Goal: Transaction & Acquisition: Download file/media

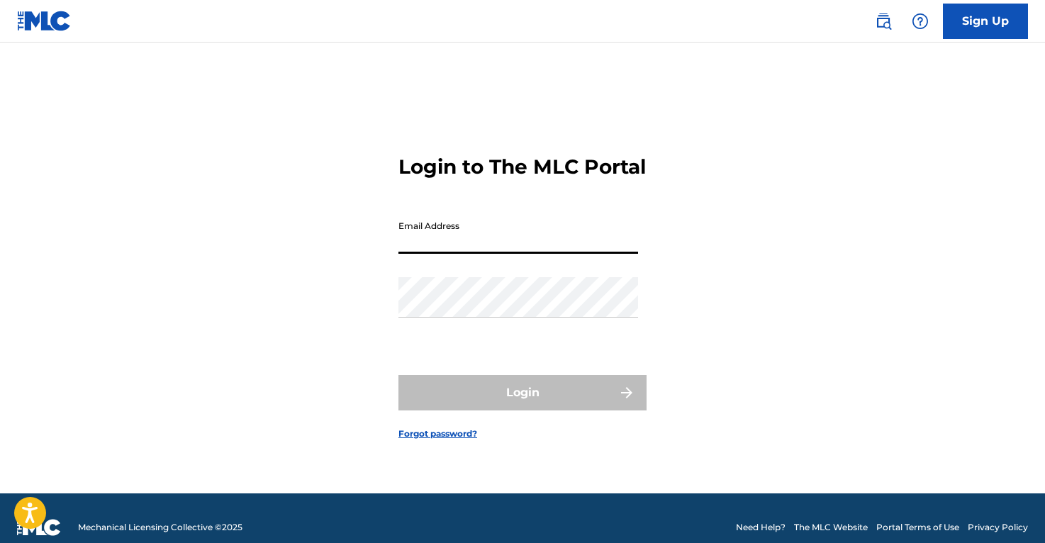
click at [466, 254] on input "Email Address" at bounding box center [518, 233] width 240 height 40
click at [490, 247] on input "Email Address" at bounding box center [518, 233] width 240 height 40
type input "[EMAIL_ADDRESS][DOMAIN_NAME]"
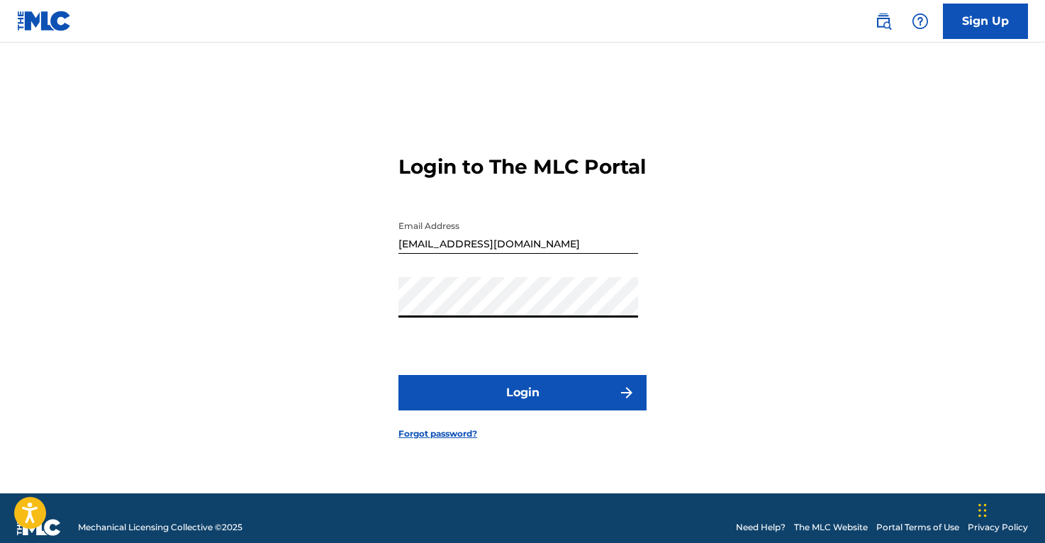
click at [434, 407] on button "Login" at bounding box center [522, 392] width 248 height 35
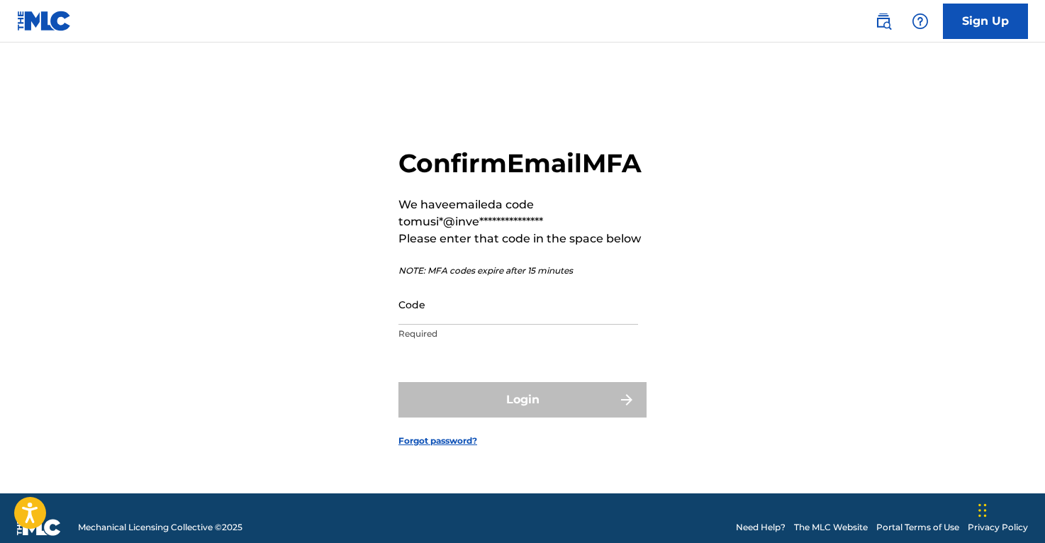
click at [514, 325] on input "Code" at bounding box center [518, 304] width 240 height 40
paste input "773627"
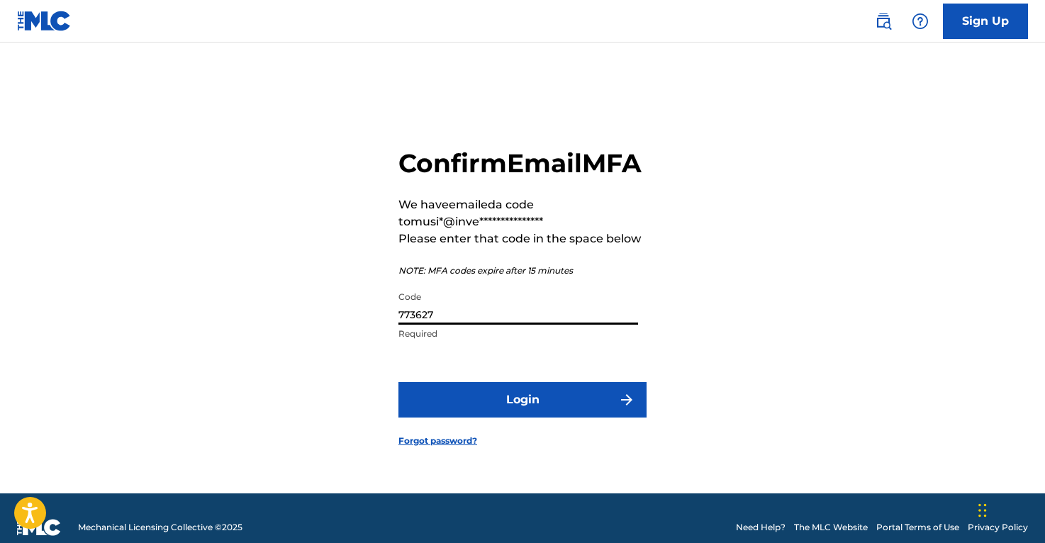
type input "773627"
click at [527, 412] on button "Login" at bounding box center [522, 399] width 248 height 35
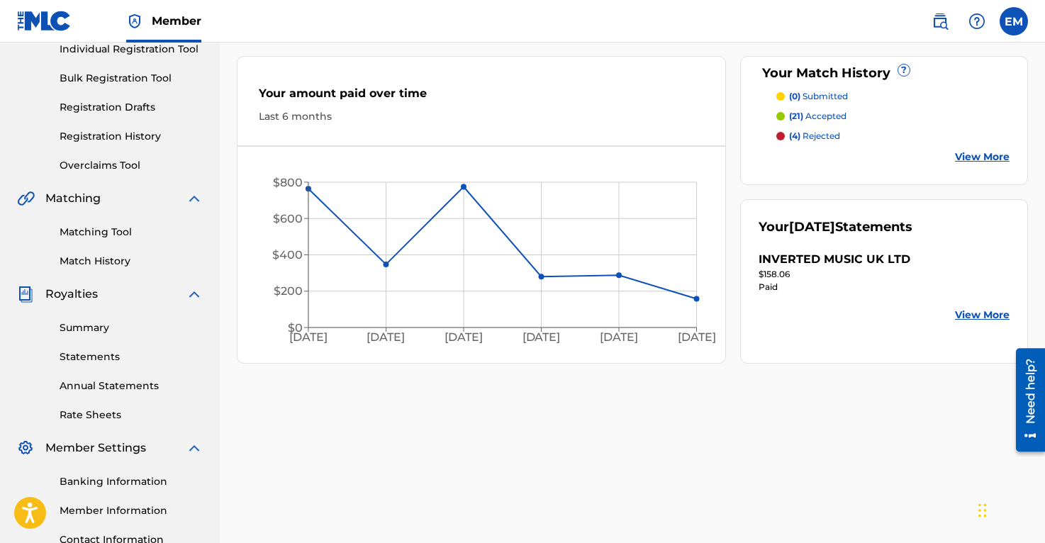
scroll to position [209, 0]
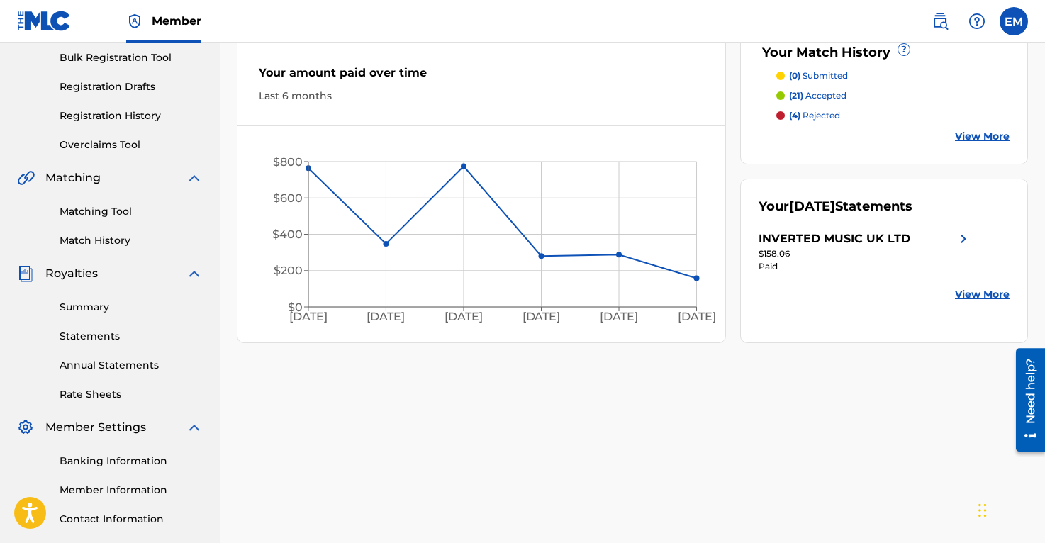
click at [92, 332] on link "Statements" at bounding box center [131, 336] width 143 height 15
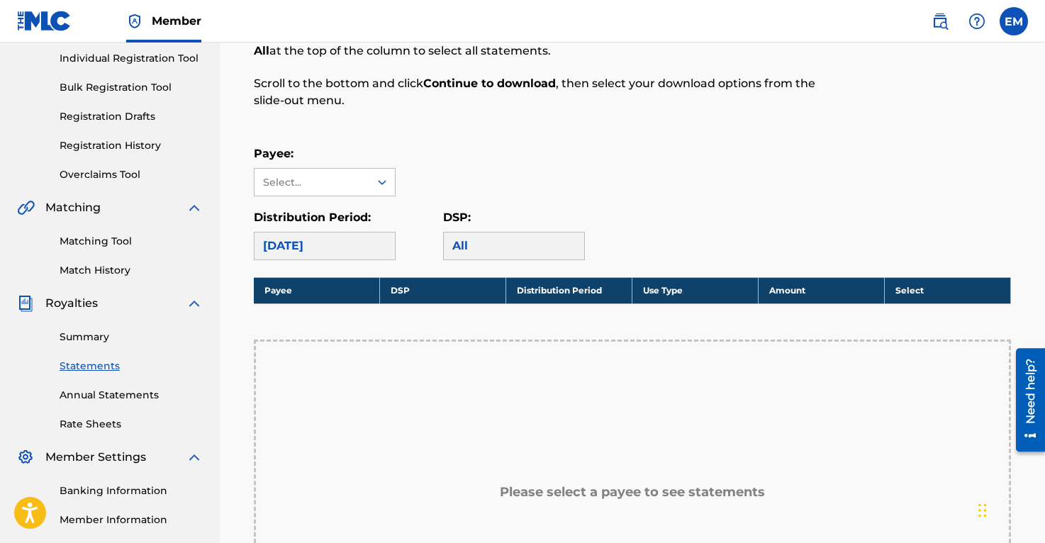
scroll to position [178, 0]
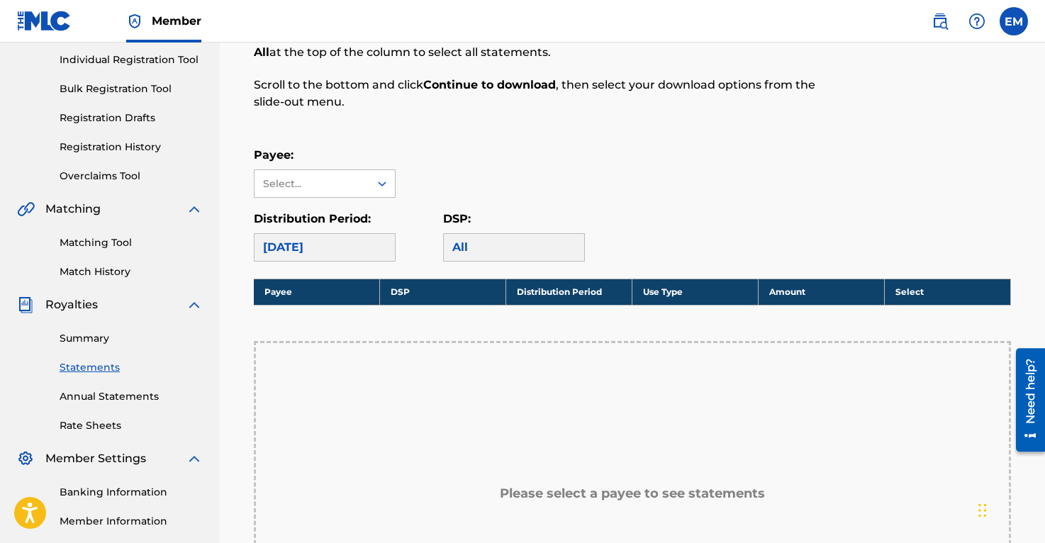
click at [359, 249] on div "[DATE]" at bounding box center [325, 247] width 142 height 28
click at [349, 183] on div "Select..." at bounding box center [311, 183] width 96 height 15
click at [347, 230] on div "INVERTED MUSIC UK LTD" at bounding box center [324, 224] width 140 height 52
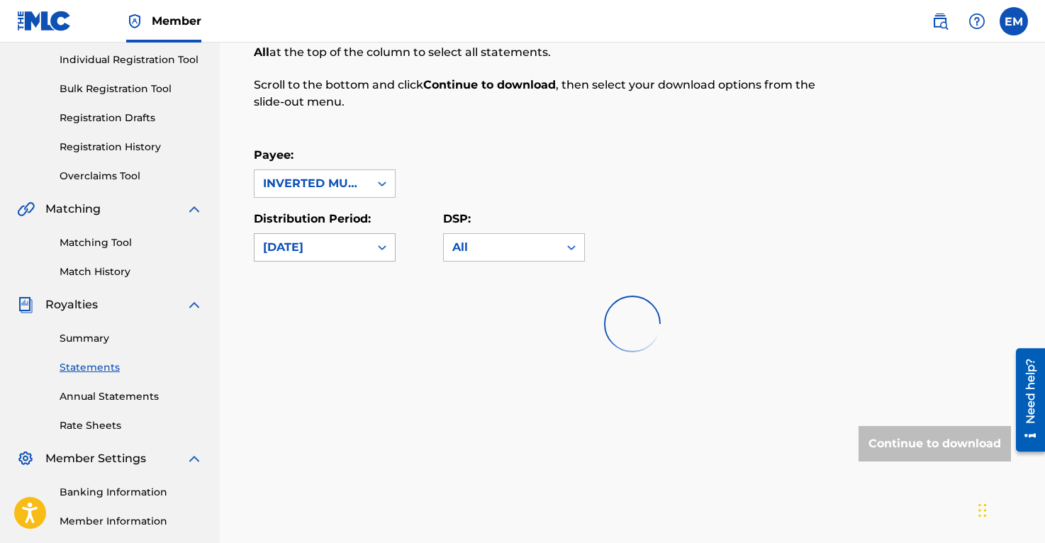
click at [352, 252] on div "[DATE]" at bounding box center [312, 247] width 98 height 17
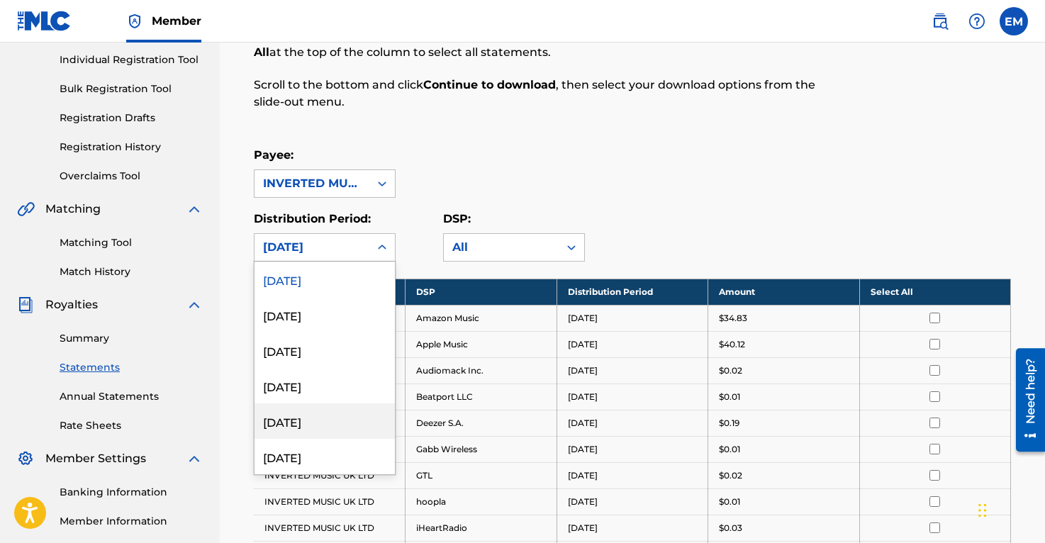
click at [339, 417] on div "[DATE]" at bounding box center [324, 420] width 140 height 35
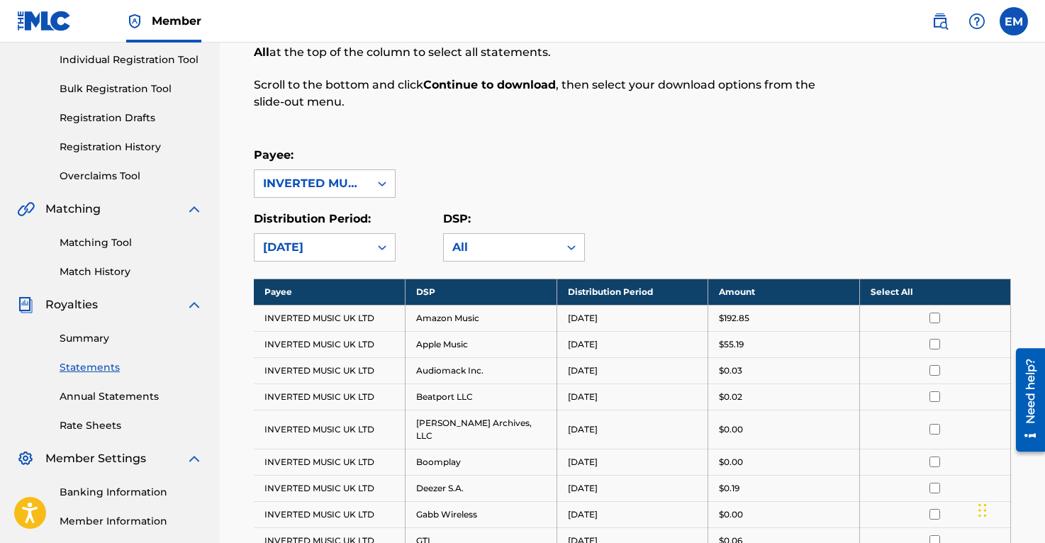
click at [906, 291] on th "Select All" at bounding box center [935, 291] width 152 height 26
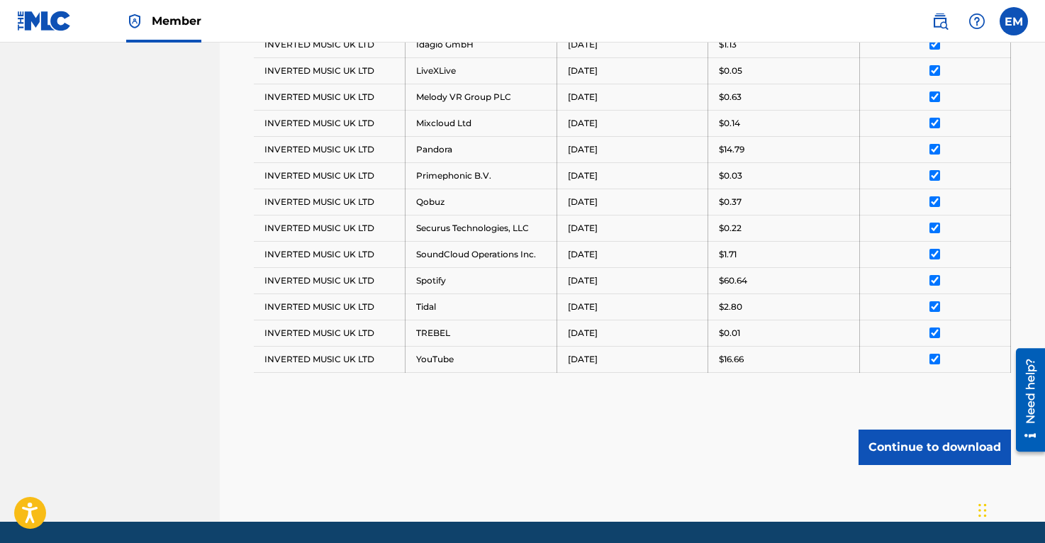
scroll to position [760, 0]
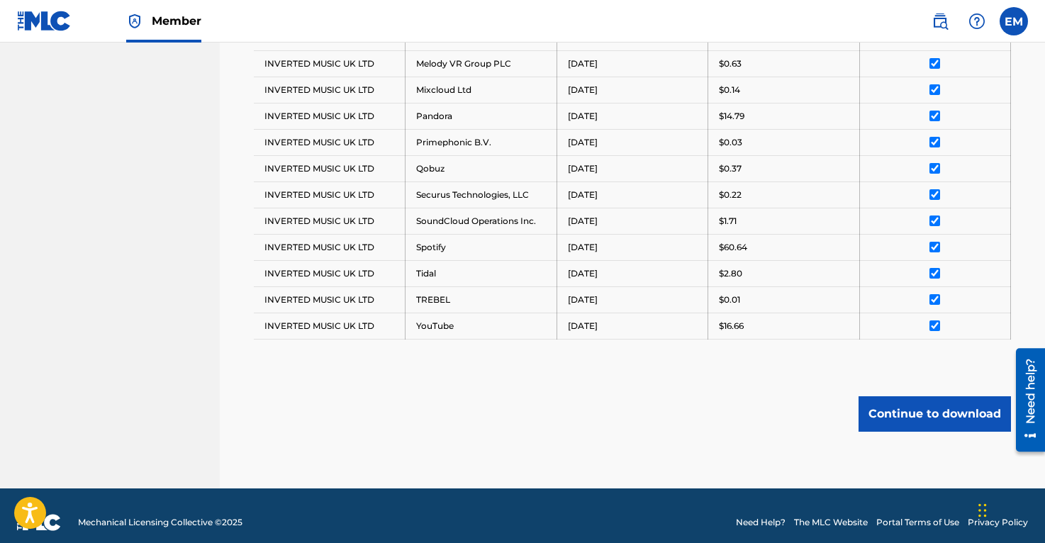
click at [936, 396] on button "Continue to download" at bounding box center [934, 413] width 152 height 35
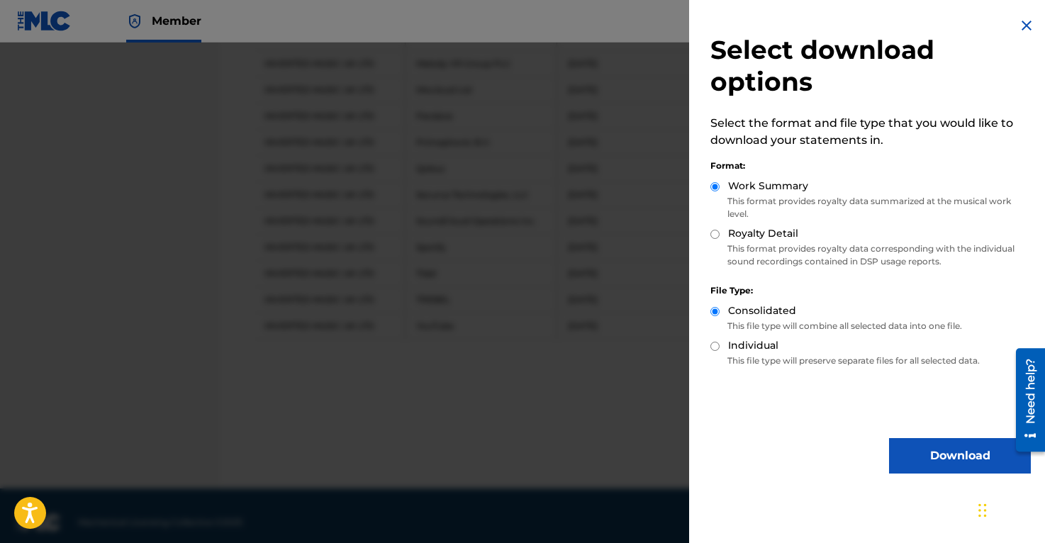
click at [926, 463] on button "Download" at bounding box center [960, 455] width 142 height 35
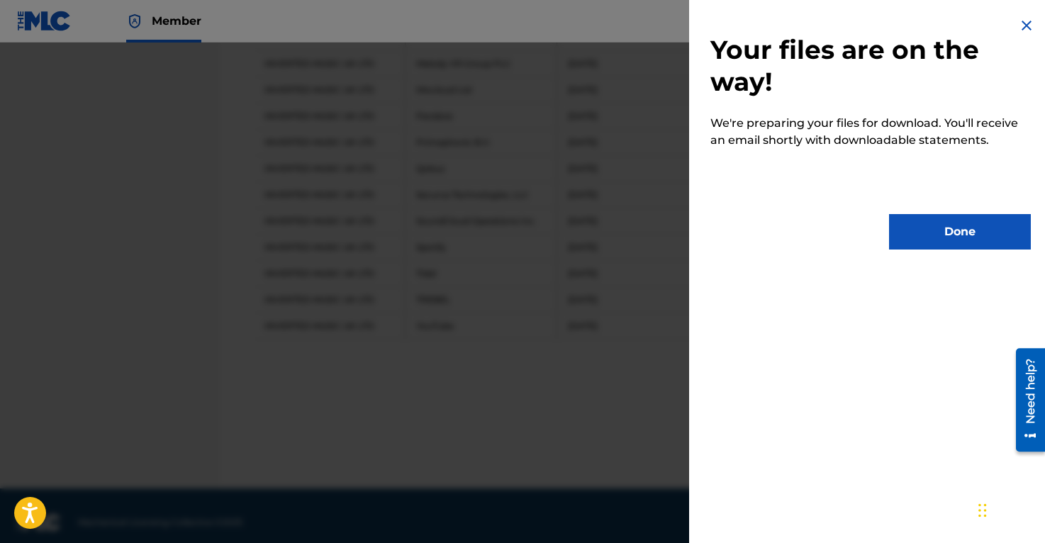
click at [952, 235] on button "Done" at bounding box center [960, 231] width 142 height 35
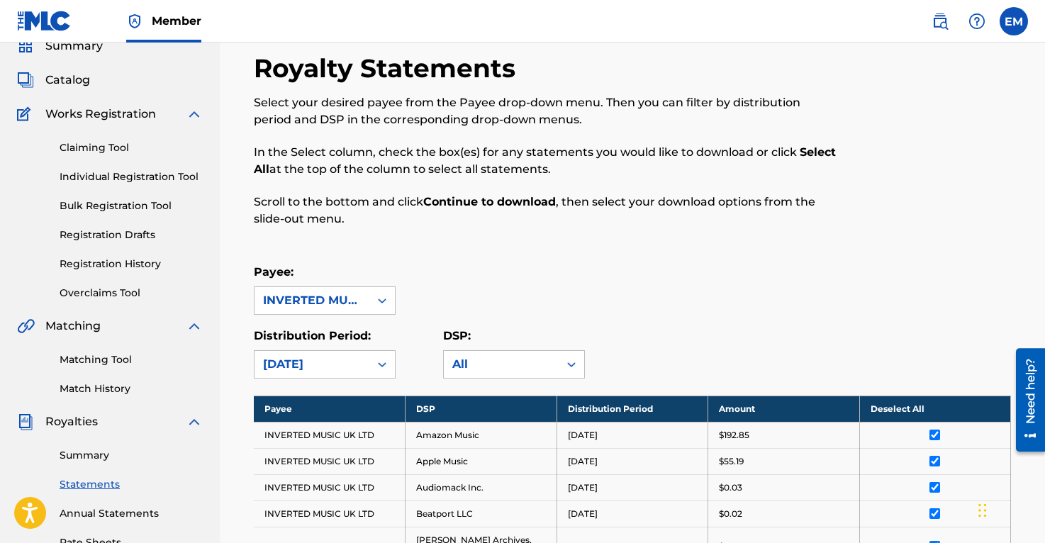
scroll to position [0, 0]
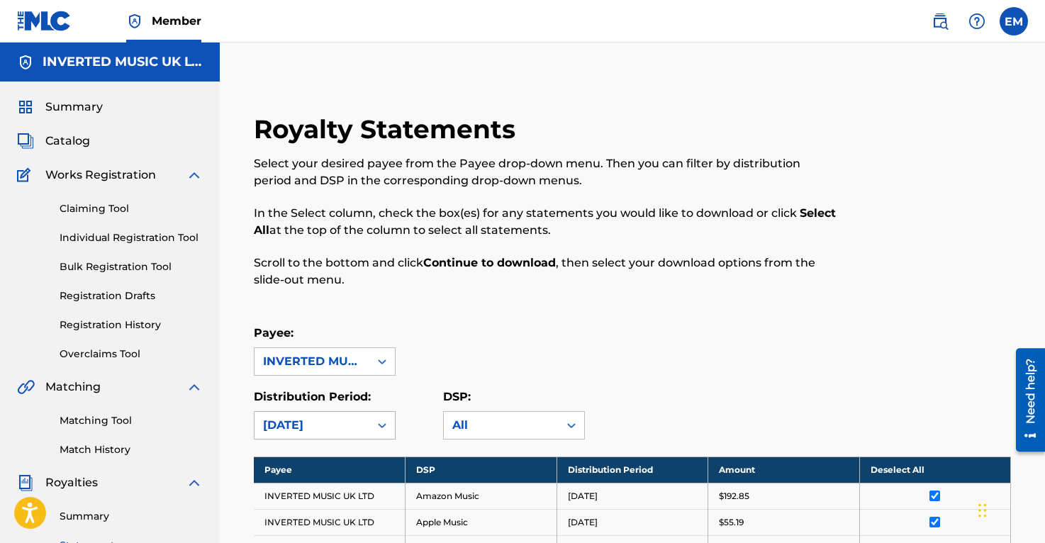
click at [342, 422] on div "[DATE]" at bounding box center [325, 425] width 142 height 28
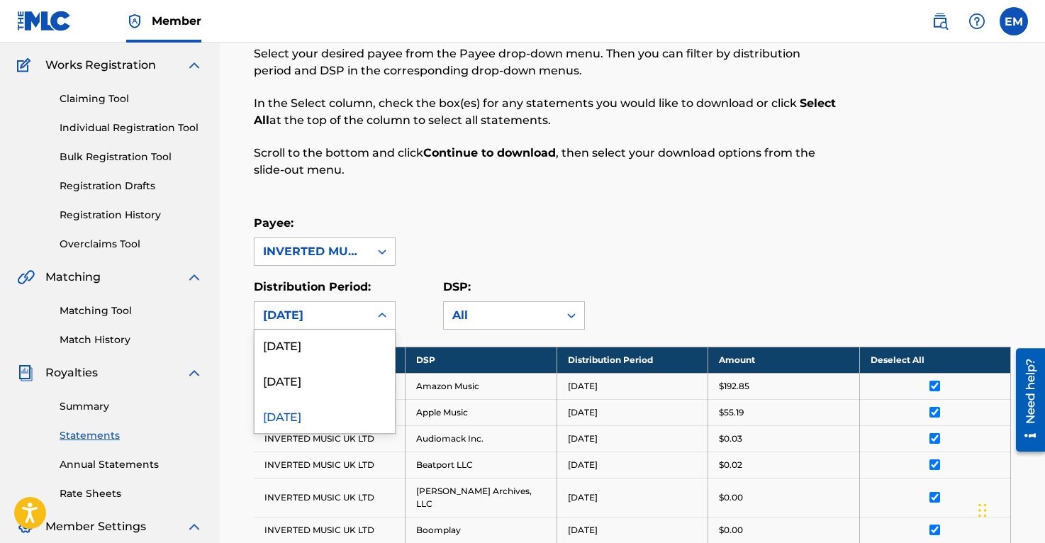
scroll to position [81, 0]
click at [320, 370] on div "[DATE]" at bounding box center [324, 371] width 140 height 35
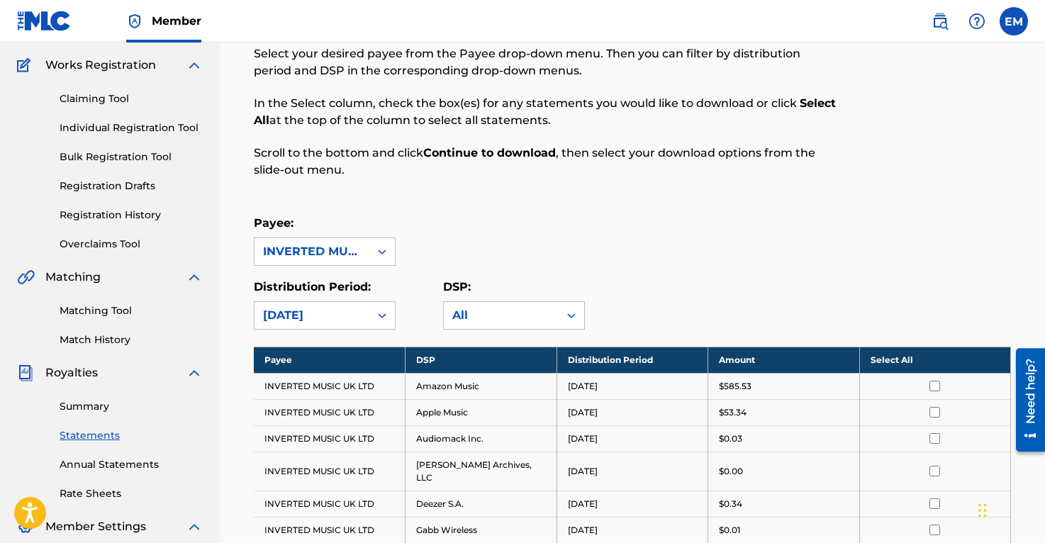
click at [889, 360] on th "Select All" at bounding box center [935, 360] width 152 height 26
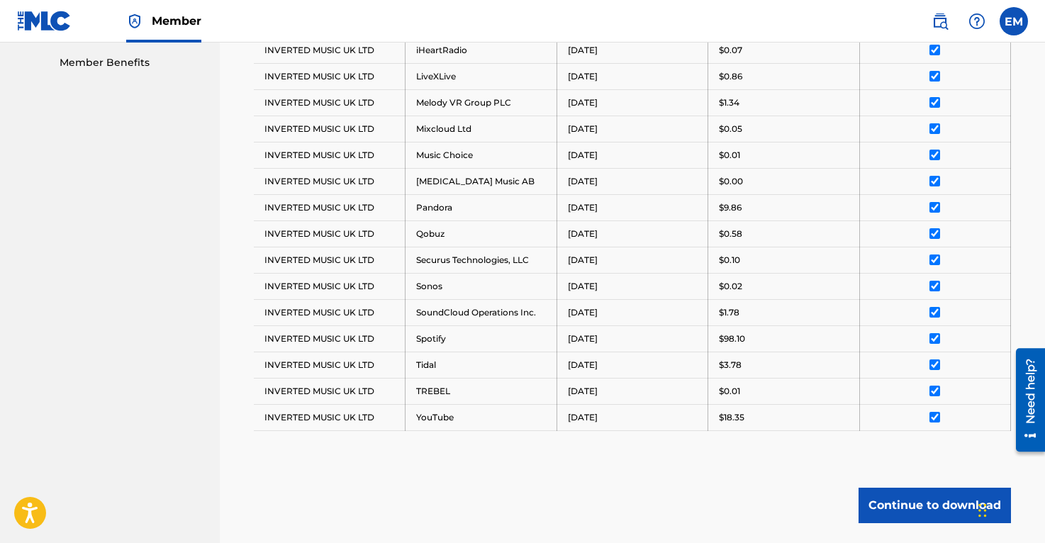
scroll to position [786, 0]
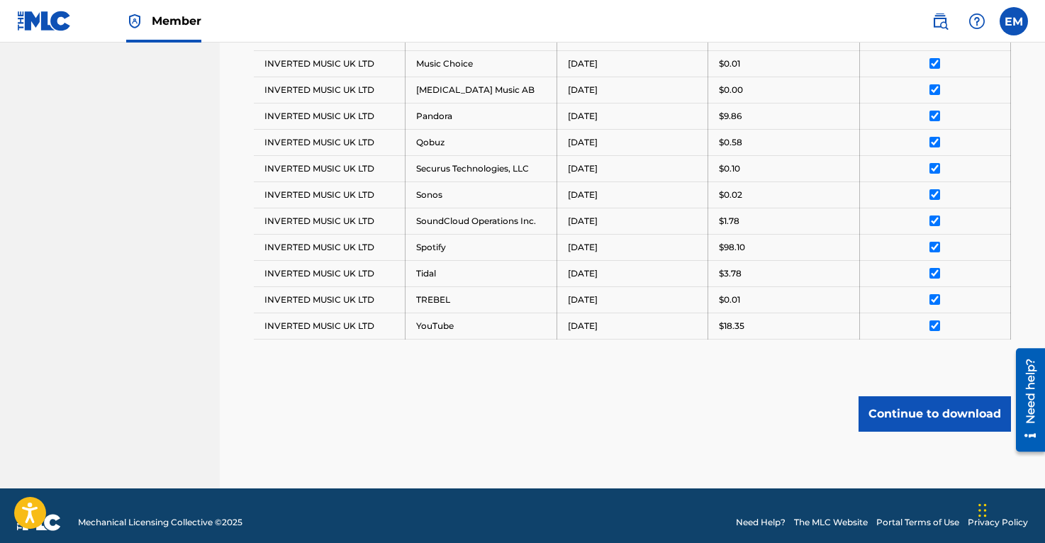
click at [923, 405] on button "Continue to download" at bounding box center [934, 413] width 152 height 35
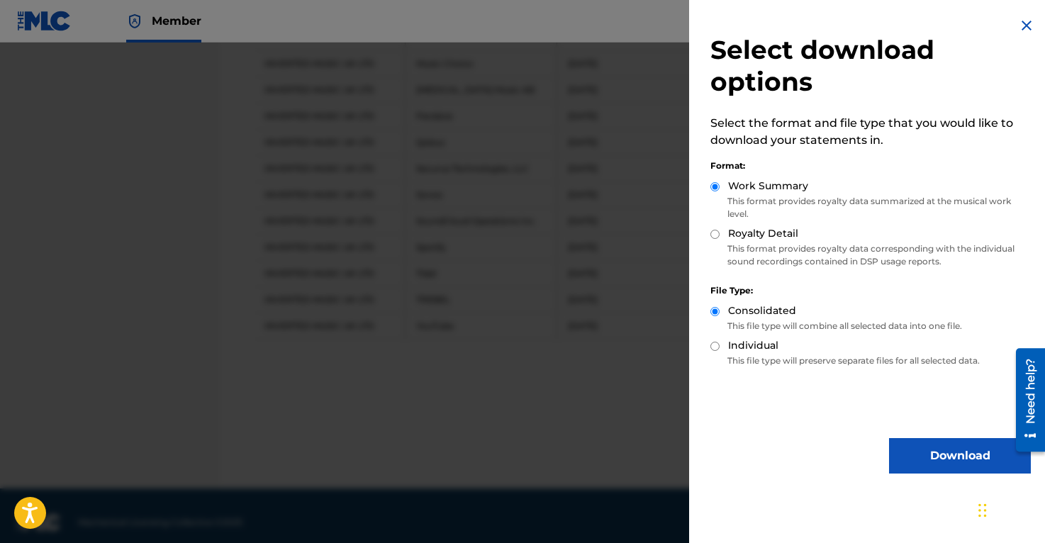
click at [927, 458] on button "Download" at bounding box center [960, 455] width 142 height 35
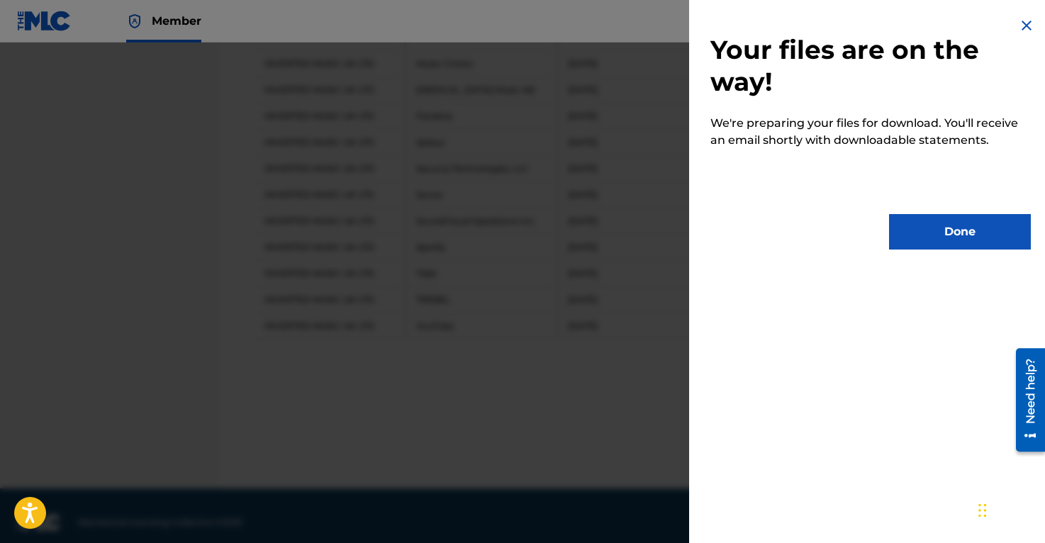
click at [983, 241] on button "Done" at bounding box center [960, 231] width 142 height 35
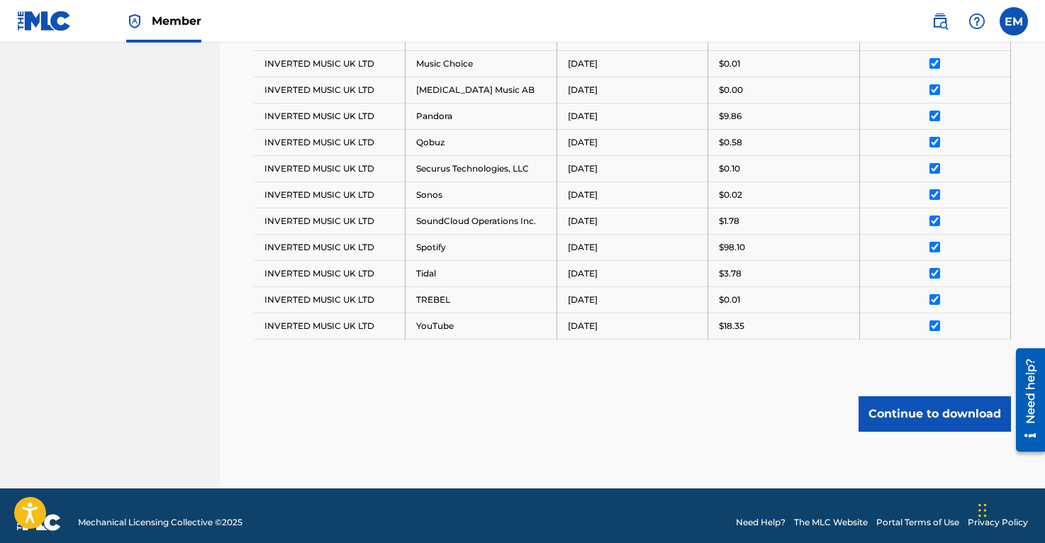
click at [930, 403] on button "Continue to download" at bounding box center [934, 413] width 152 height 35
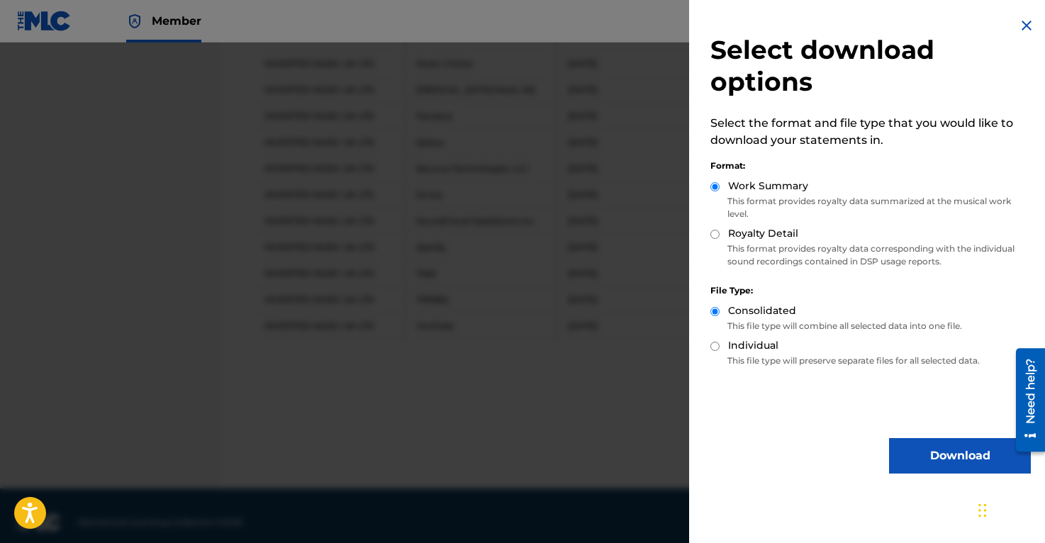
click at [944, 453] on button "Download" at bounding box center [960, 455] width 142 height 35
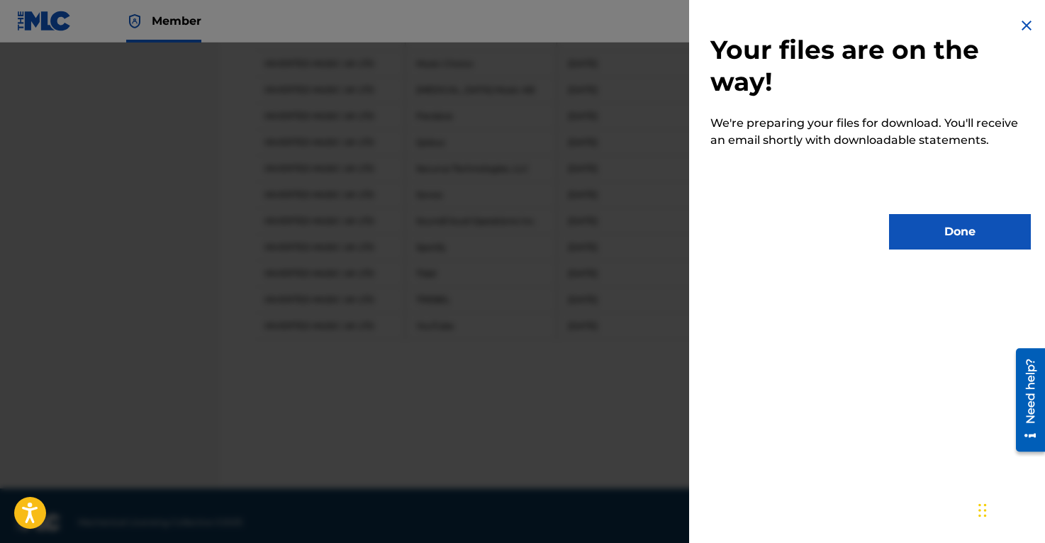
click at [961, 235] on button "Done" at bounding box center [960, 231] width 142 height 35
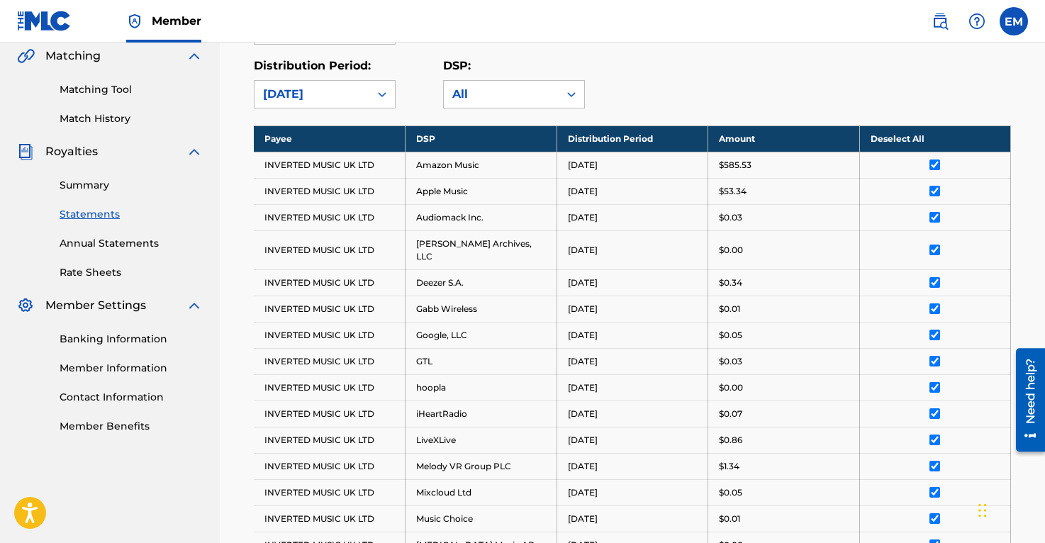
scroll to position [0, 0]
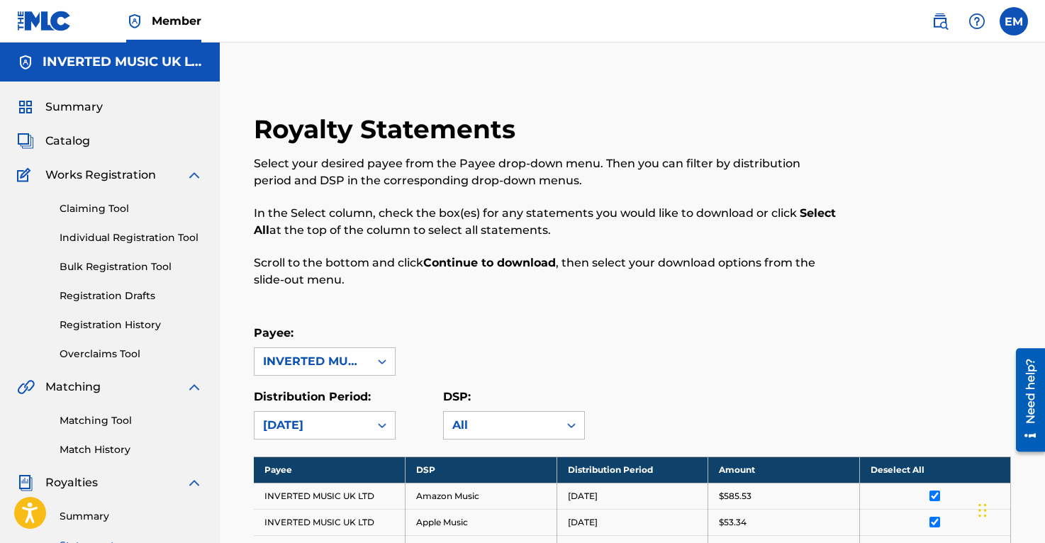
click at [838, 31] on nav "Member EM EM Ethav Mojgani [EMAIL_ADDRESS][DOMAIN_NAME] Notification Preference…" at bounding box center [522, 21] width 1045 height 43
click at [330, 430] on div "[DATE]" at bounding box center [325, 425] width 142 height 28
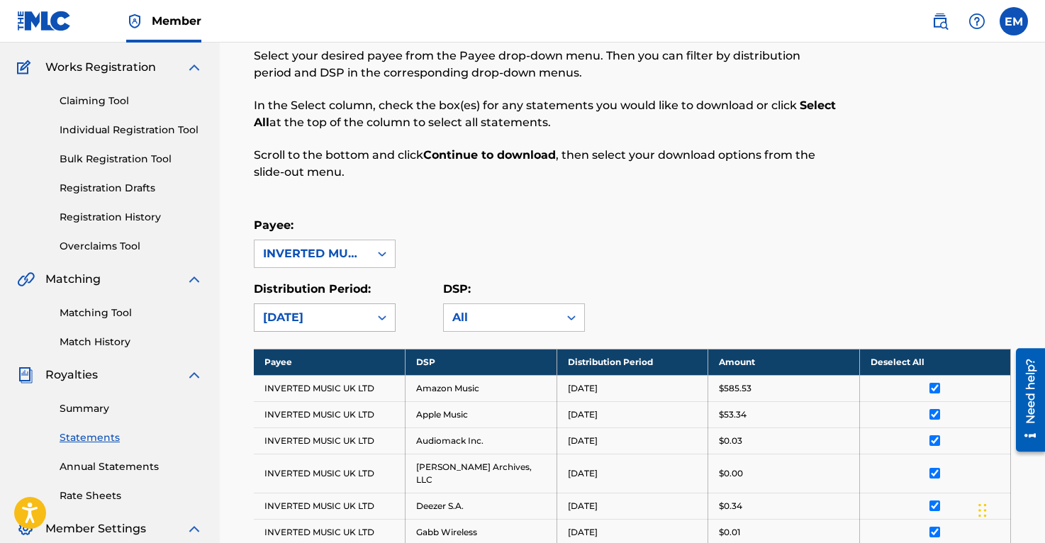
scroll to position [110, 0]
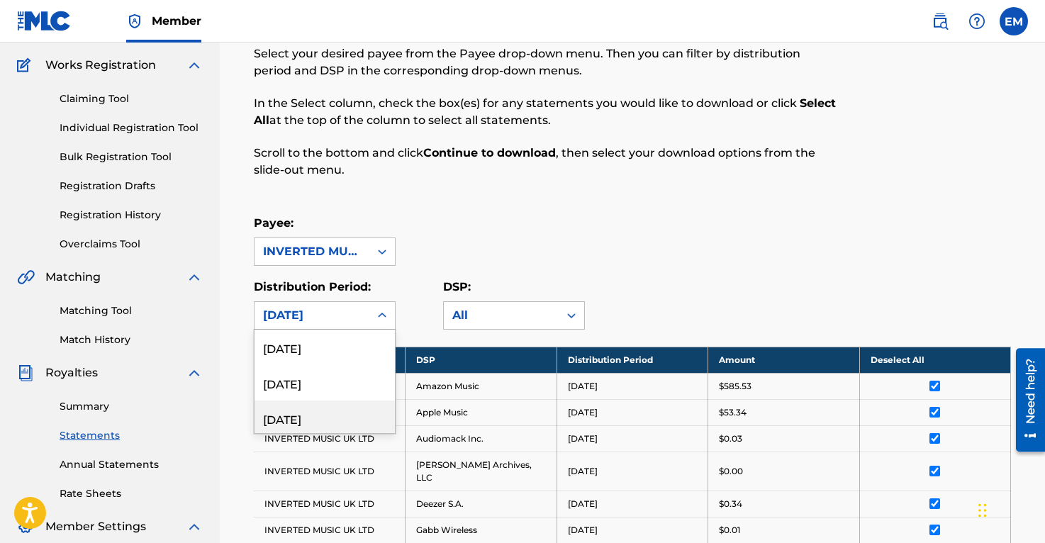
click at [330, 419] on div "[DATE]" at bounding box center [324, 417] width 140 height 35
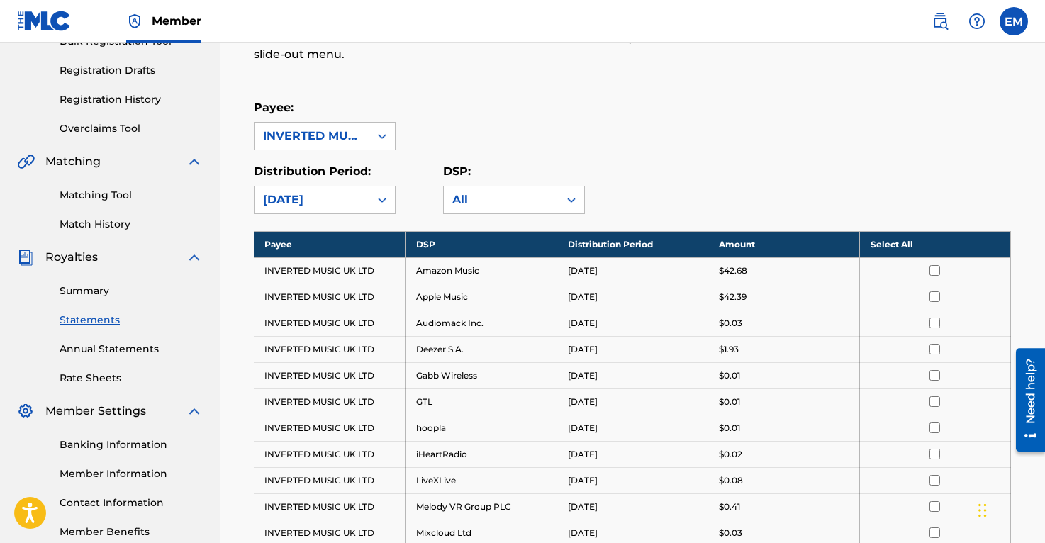
scroll to position [164, 0]
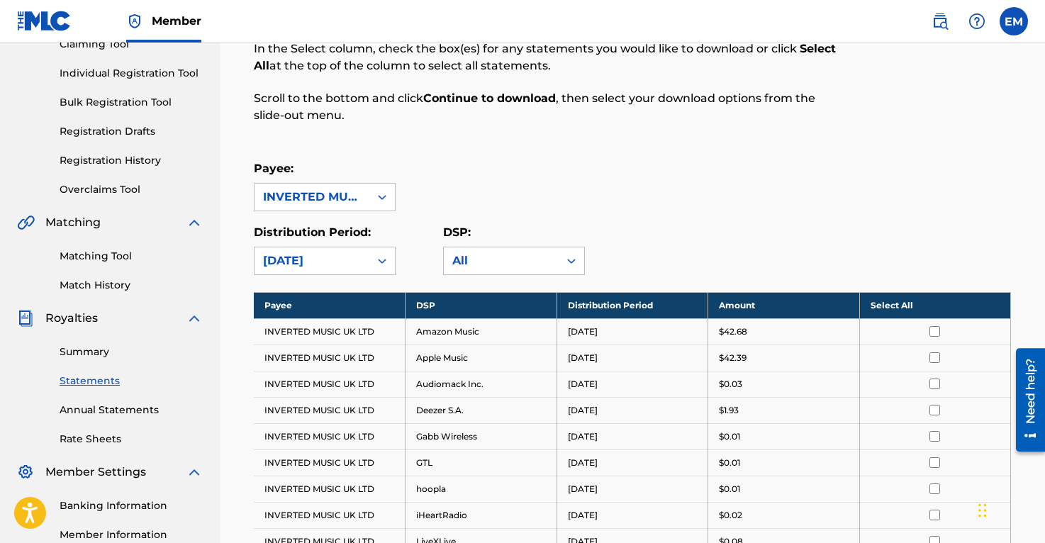
click at [923, 305] on th "Select All" at bounding box center [935, 305] width 152 height 26
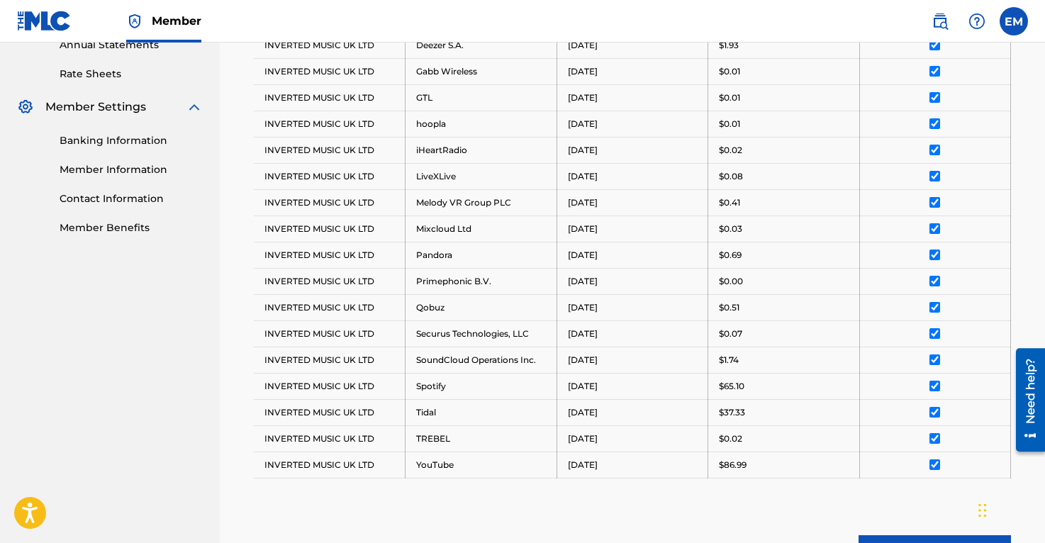
scroll to position [681, 0]
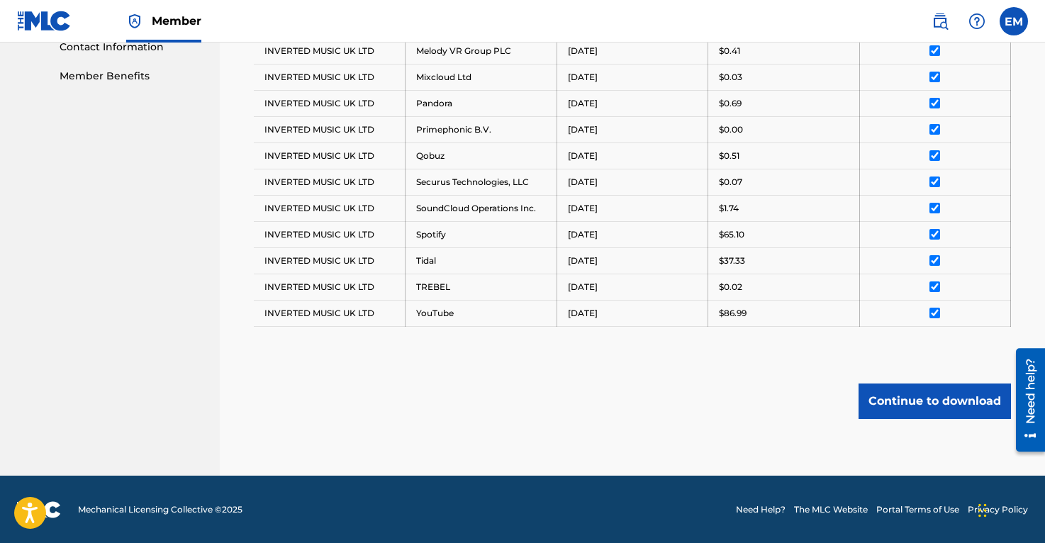
click at [917, 405] on button "Continue to download" at bounding box center [934, 400] width 152 height 35
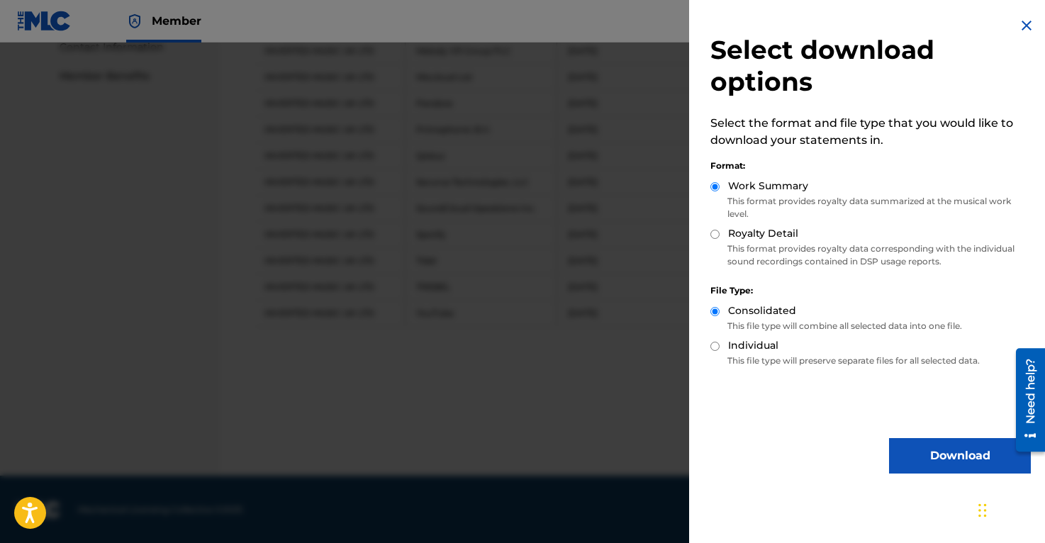
click at [928, 449] on button "Download" at bounding box center [960, 455] width 142 height 35
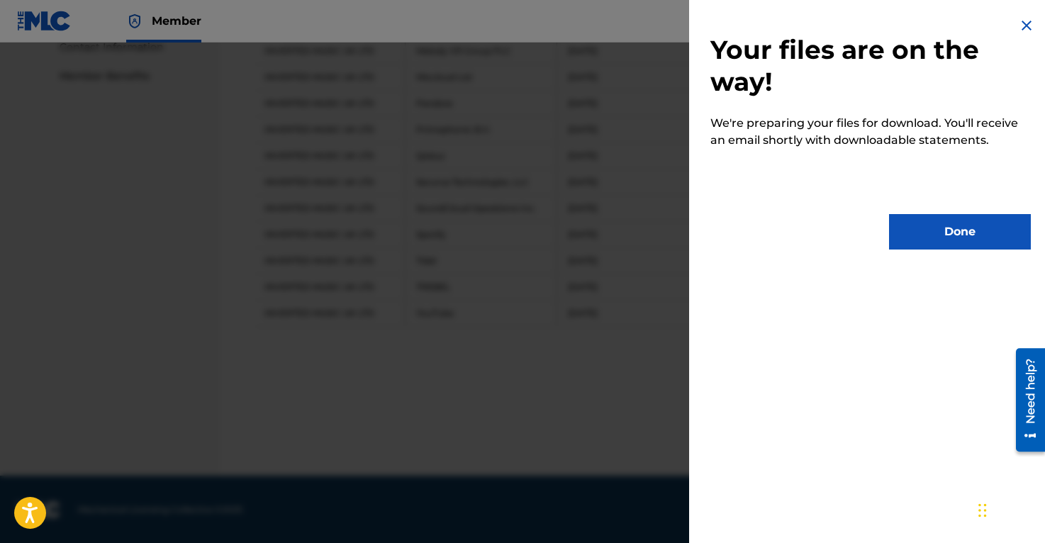
click at [899, 232] on button "Done" at bounding box center [960, 231] width 142 height 35
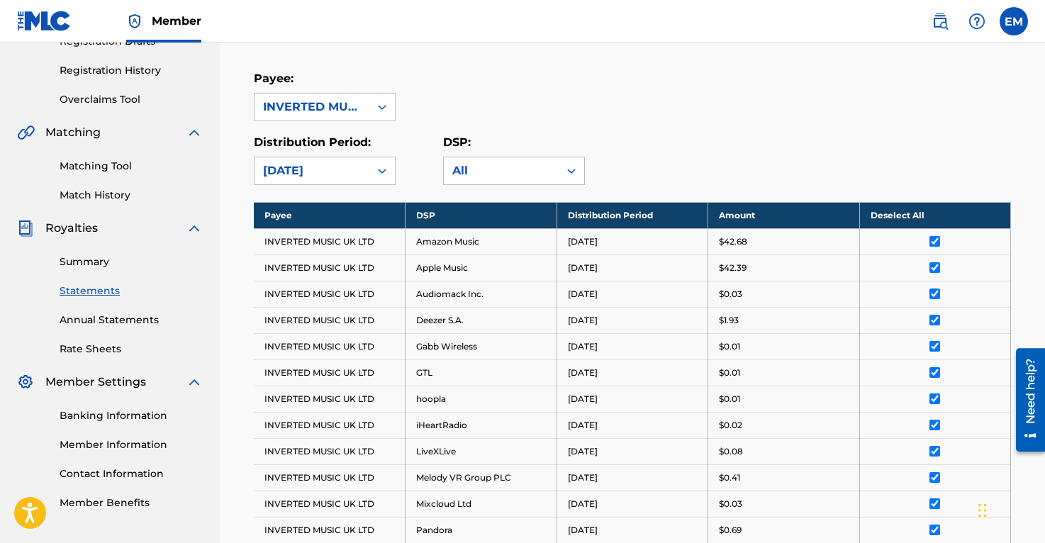
scroll to position [381, 0]
